Goal: Task Accomplishment & Management: Manage account settings

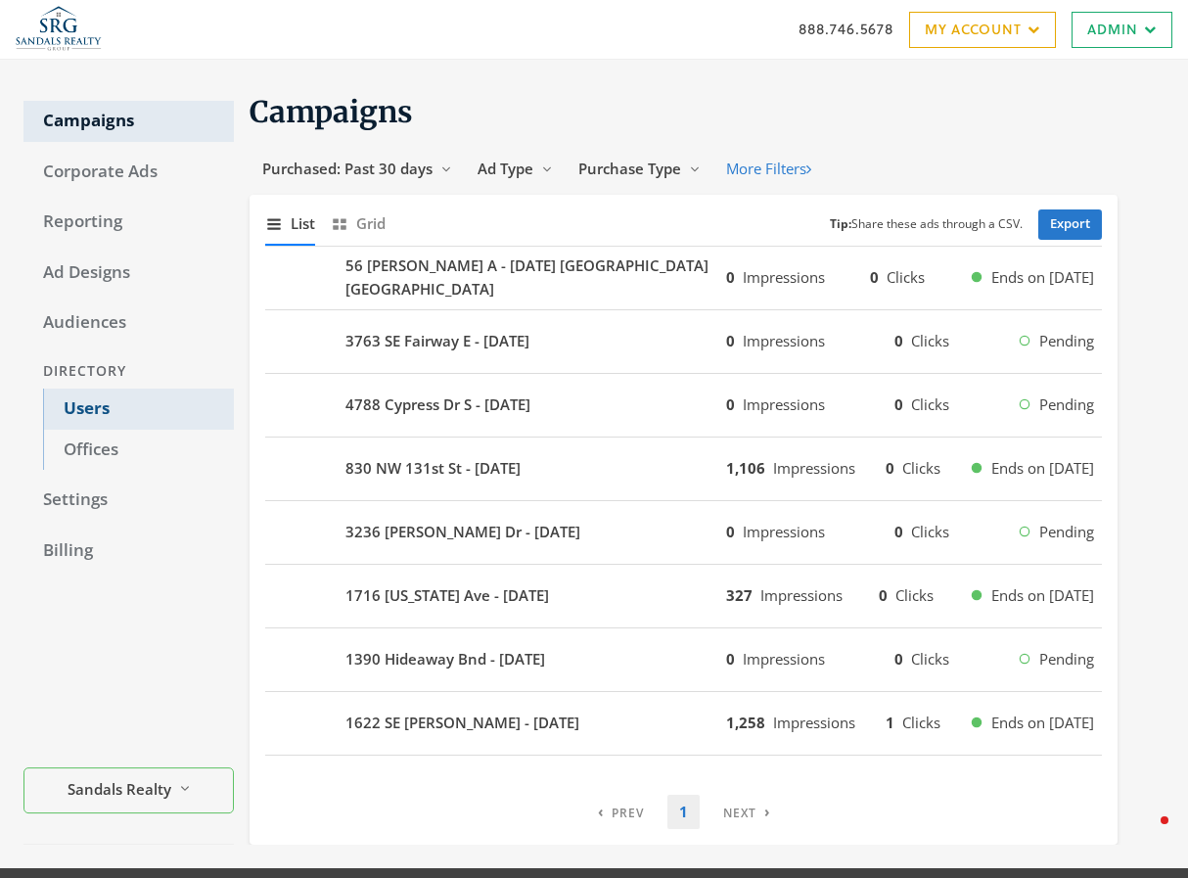
click at [86, 414] on link "Users" at bounding box center [138, 409] width 191 height 41
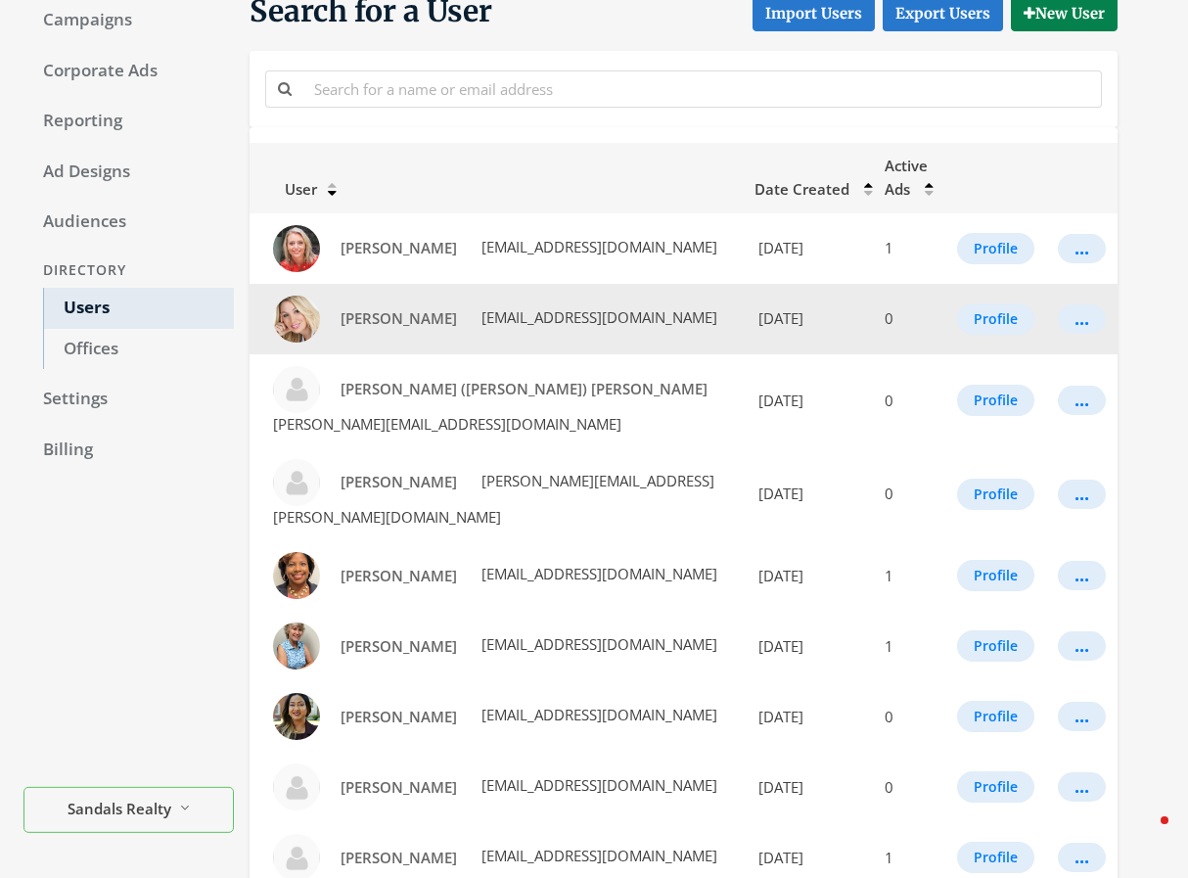
scroll to position [105, 0]
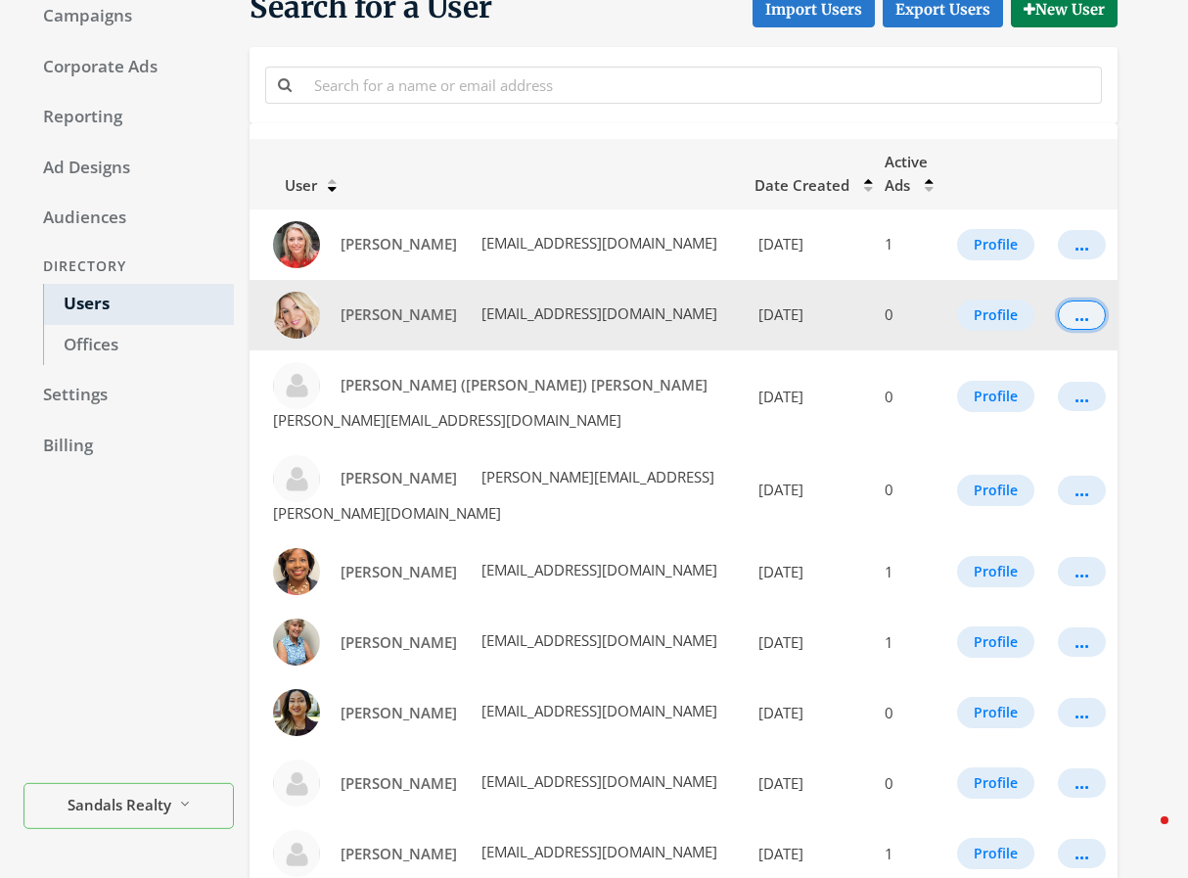
click at [1089, 316] on div "..." at bounding box center [1082, 315] width 15 height 2
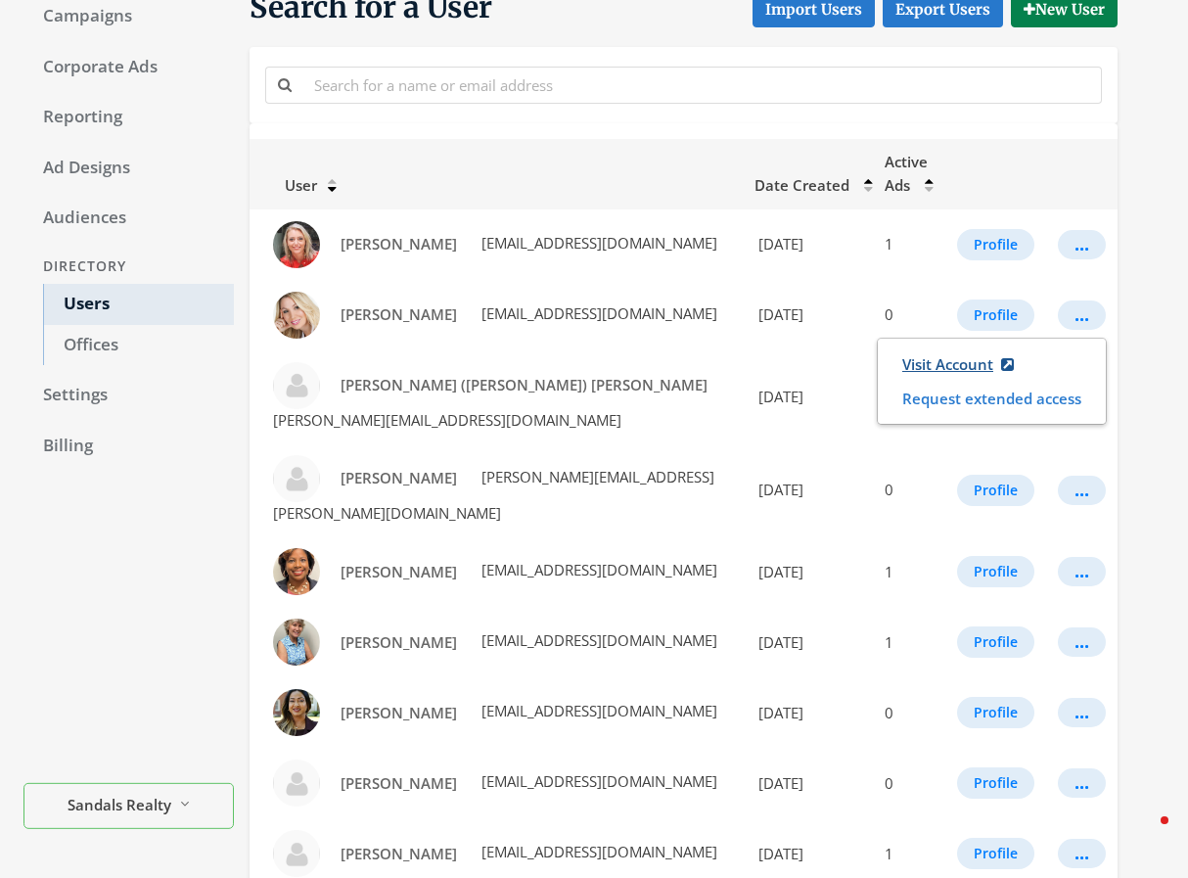
click at [958, 364] on link "Visit Account" at bounding box center [958, 365] width 137 height 36
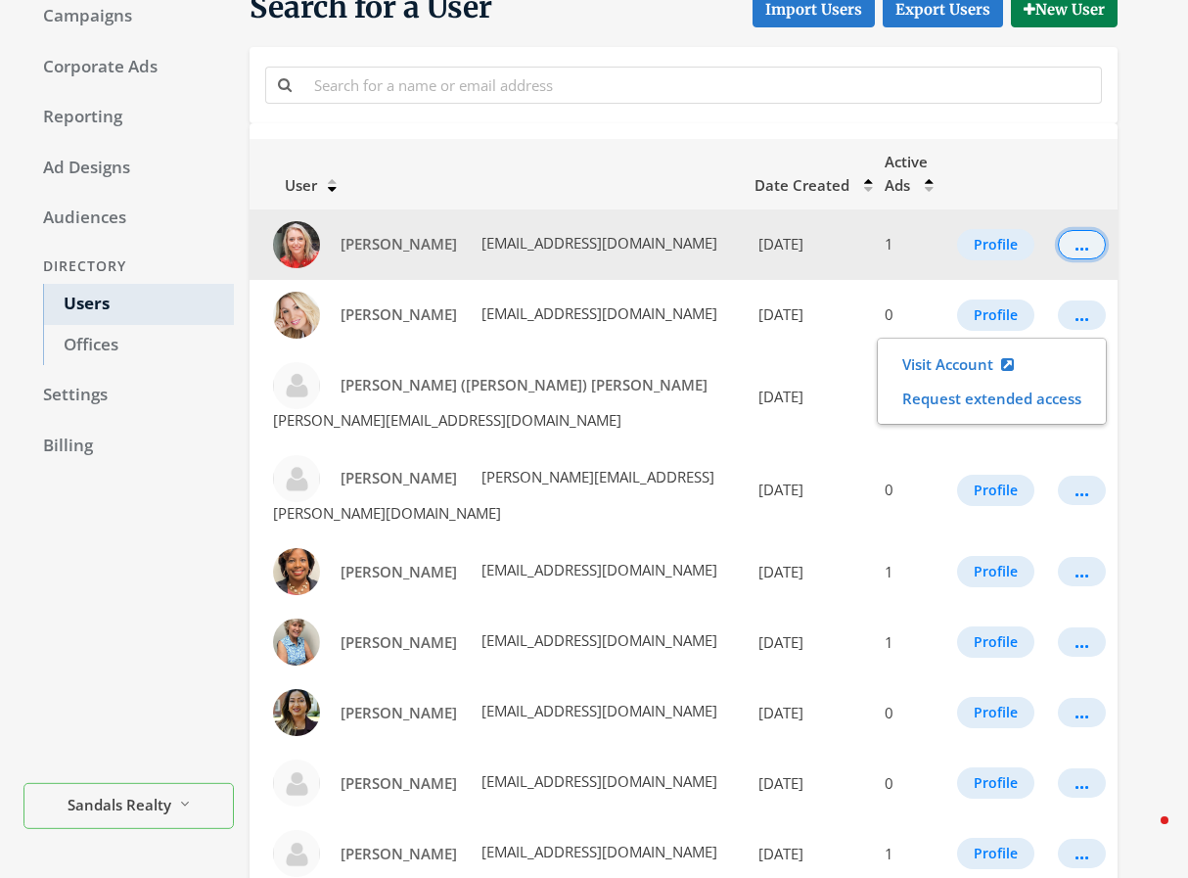
click at [1079, 246] on div "..." at bounding box center [1082, 245] width 15 height 2
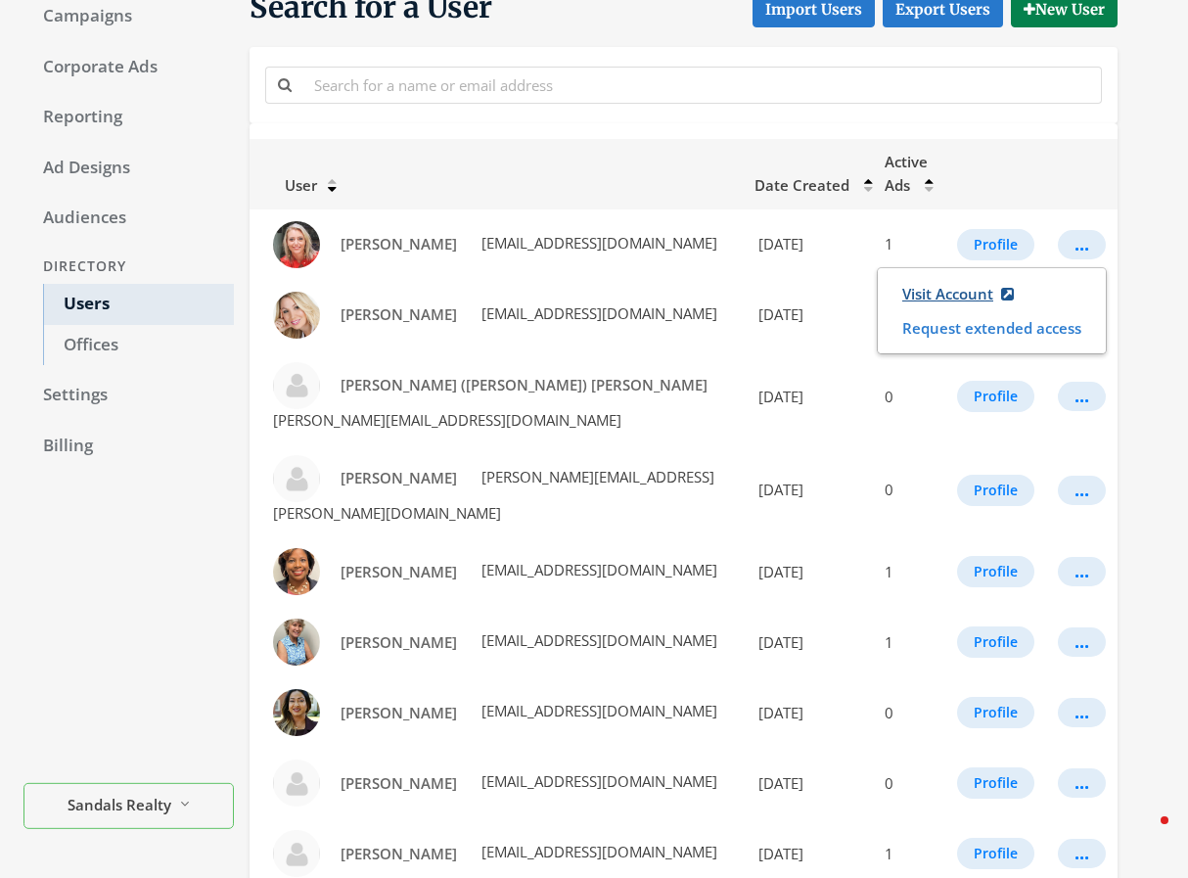
click at [957, 292] on link "Visit Account" at bounding box center [958, 294] width 137 height 36
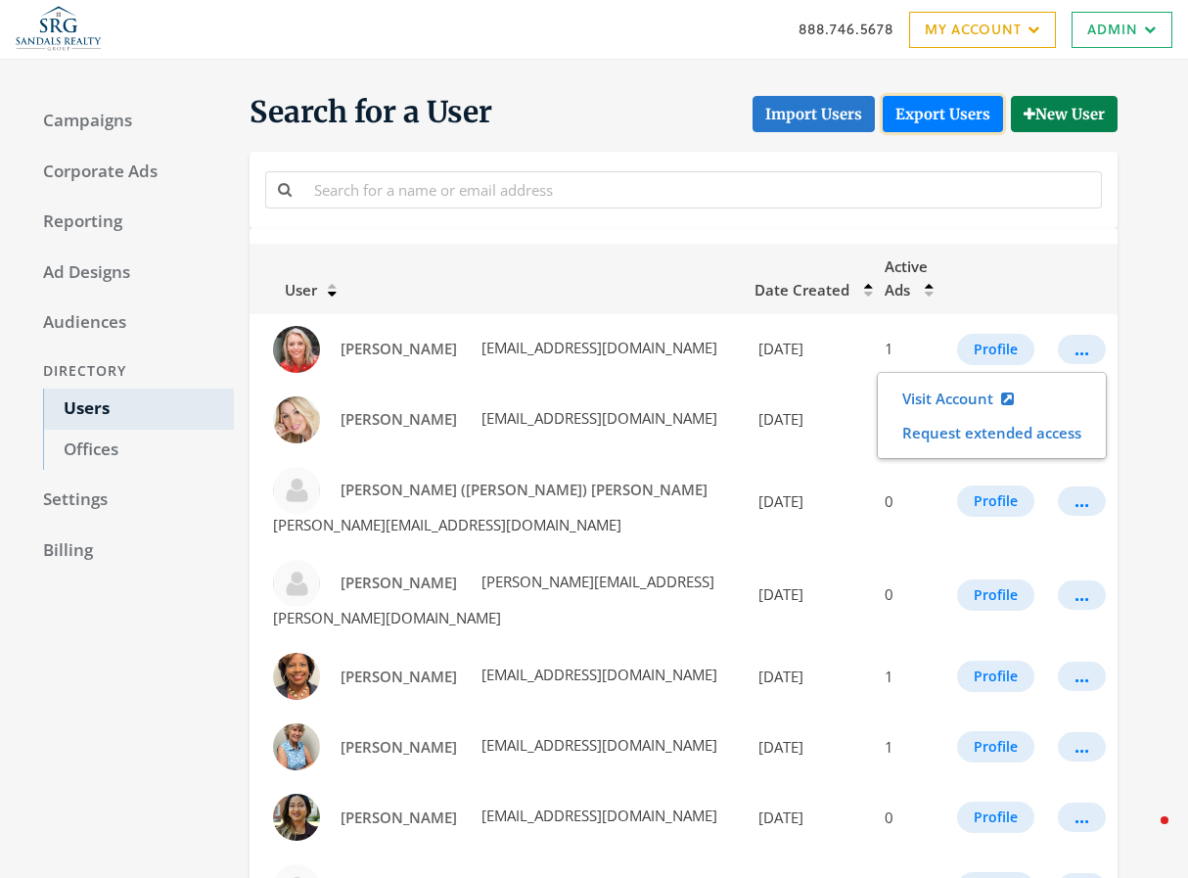
click at [892, 108] on link "Export Users" at bounding box center [943, 114] width 120 height 36
